Goal: Use online tool/utility: Utilize a website feature to perform a specific function

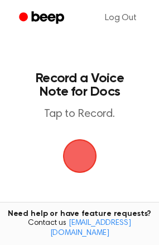
click at [79, 150] on span "button" at bounding box center [79, 155] width 59 height 59
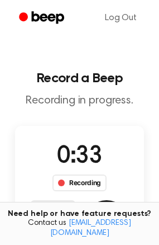
click at [112, 207] on button "Save" at bounding box center [106, 222] width 45 height 45
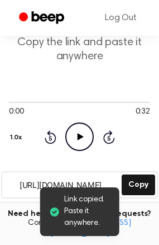
scroll to position [112, 0]
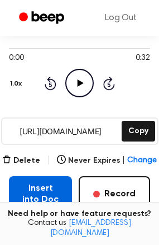
click at [24, 186] on button "Insert into Doc" at bounding box center [40, 194] width 63 height 36
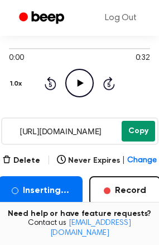
click at [132, 136] on button "Copy" at bounding box center [139, 131] width 34 height 21
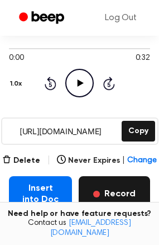
click at [93, 197] on button "Record" at bounding box center [115, 194] width 72 height 36
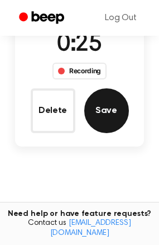
click at [109, 113] on button "Save" at bounding box center [106, 110] width 45 height 45
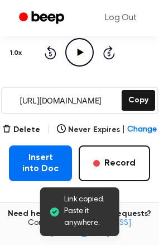
scroll to position [170, 0]
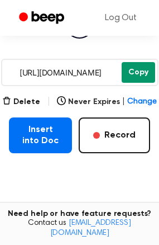
click at [130, 76] on button "Copy" at bounding box center [139, 72] width 34 height 21
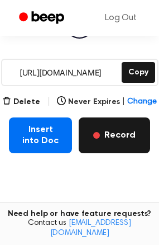
click at [123, 132] on button "Record" at bounding box center [115, 135] width 72 height 36
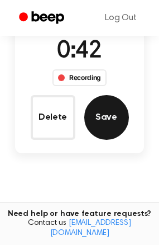
click at [103, 105] on button "Save" at bounding box center [106, 117] width 45 height 45
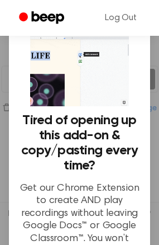
scroll to position [112, 0]
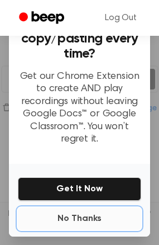
click at [66, 212] on button "No Thanks" at bounding box center [80, 218] width 124 height 22
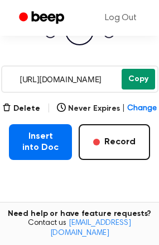
click at [132, 79] on button "Copy" at bounding box center [139, 79] width 34 height 21
